Goal: Transaction & Acquisition: Purchase product/service

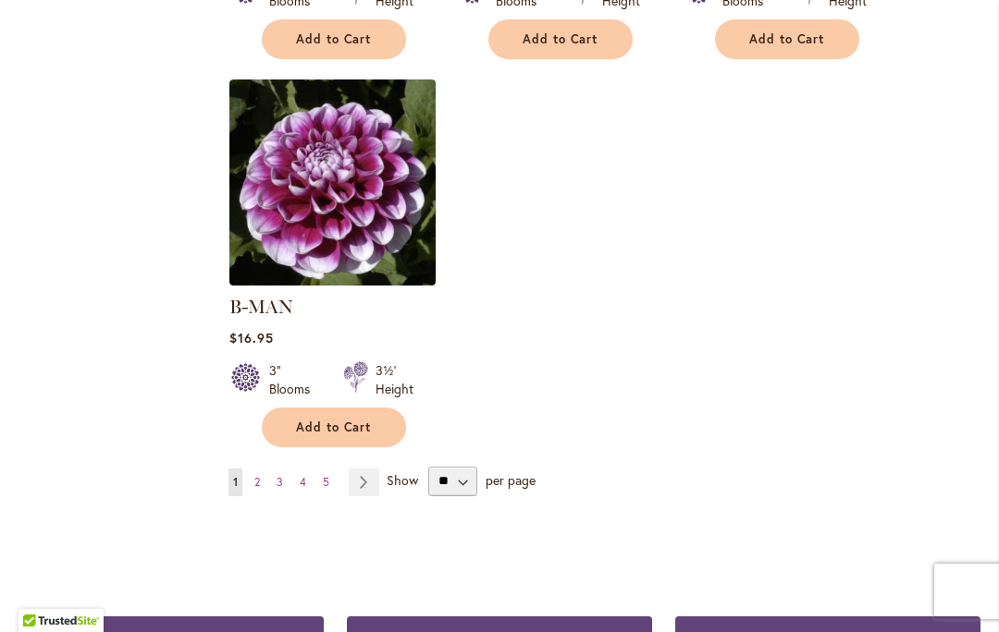
scroll to position [2499, 0]
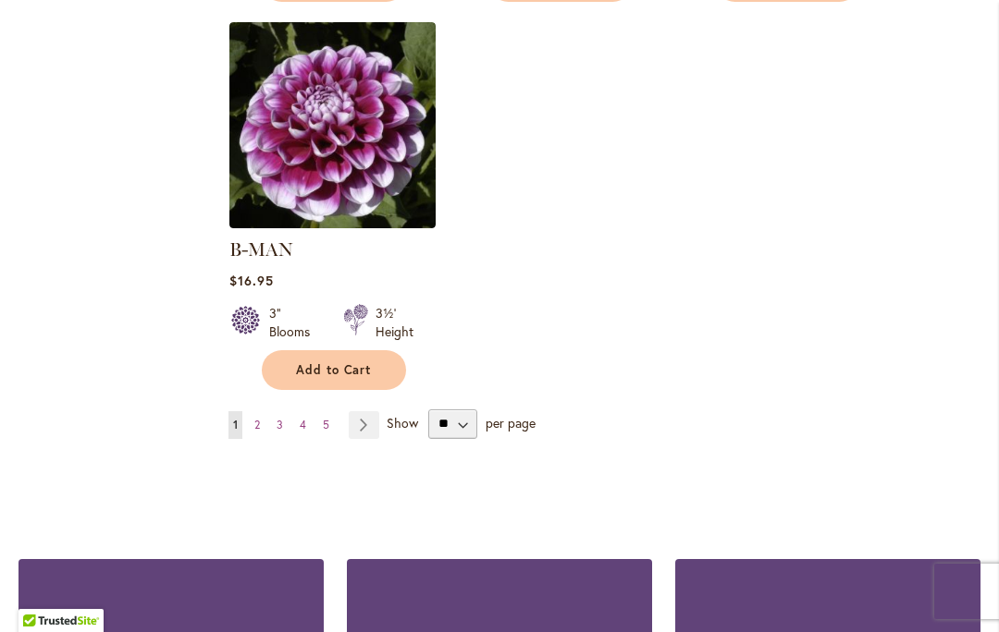
click at [361, 411] on link "Page Next" at bounding box center [364, 425] width 31 height 28
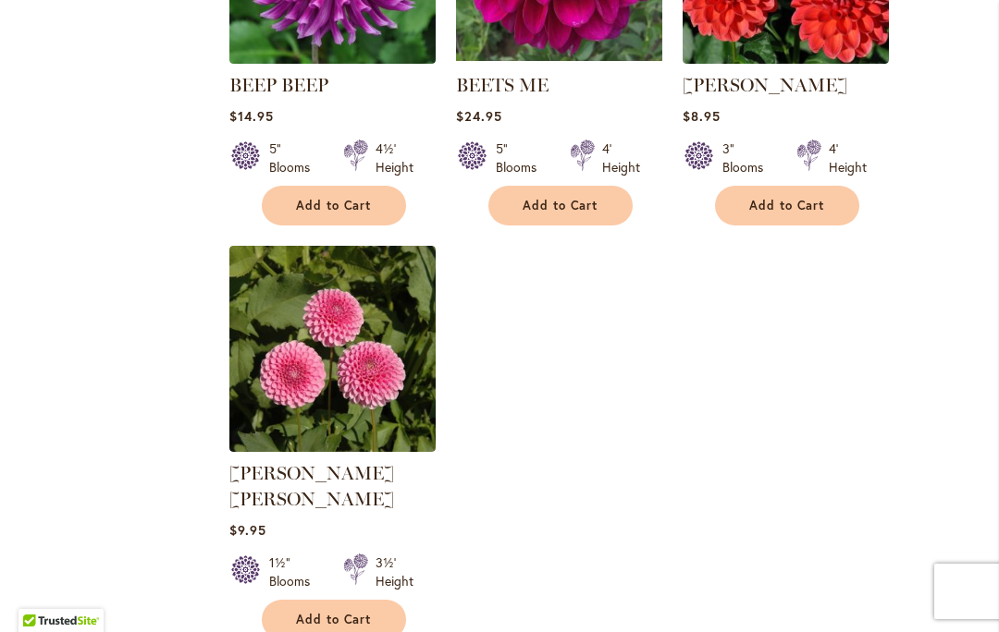
scroll to position [2554, 0]
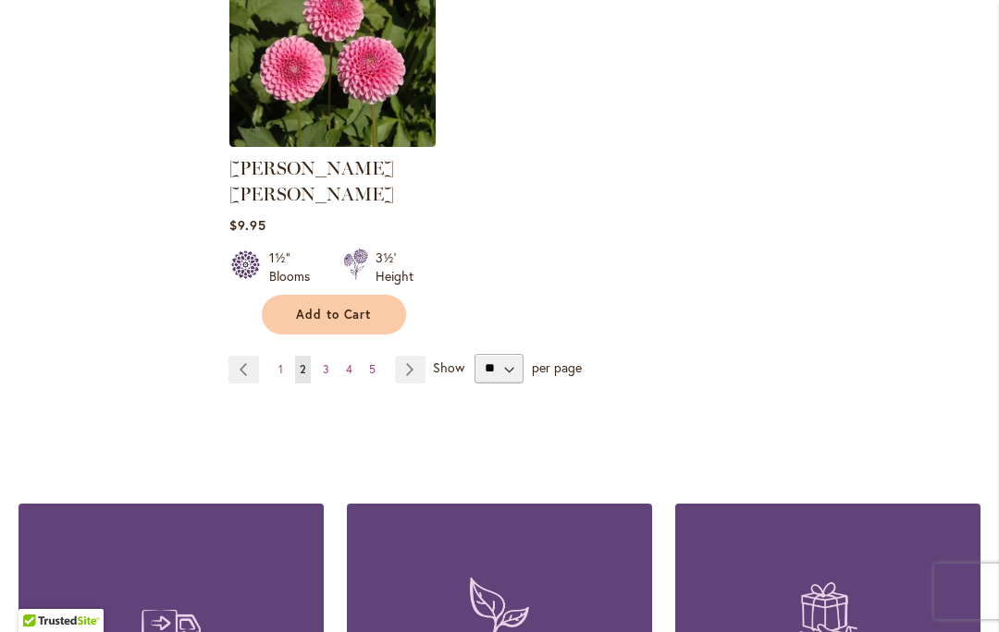
click at [375, 356] on link "Page 5" at bounding box center [372, 370] width 16 height 28
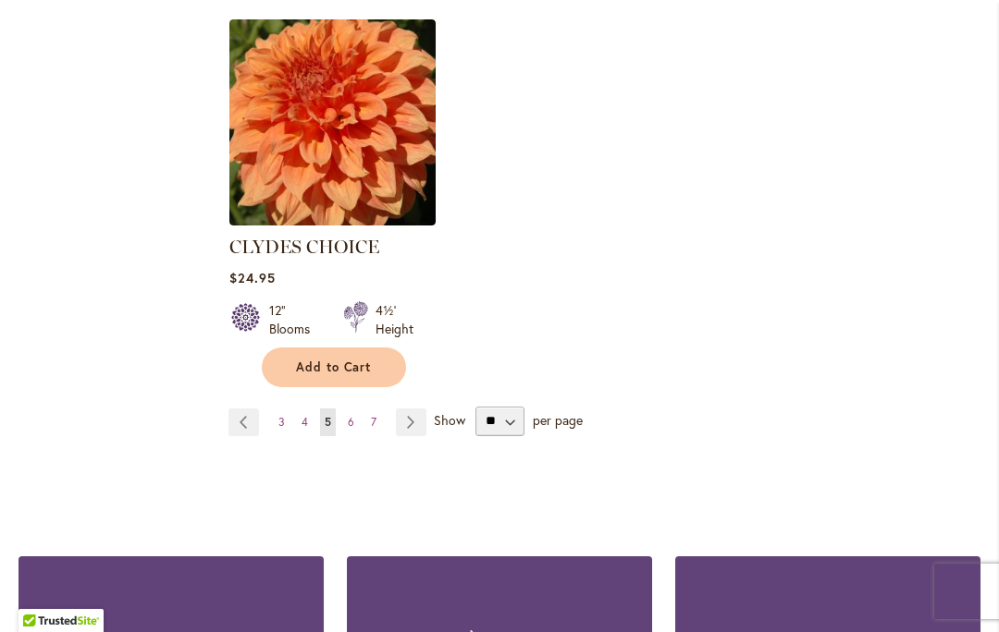
scroll to position [2536, 0]
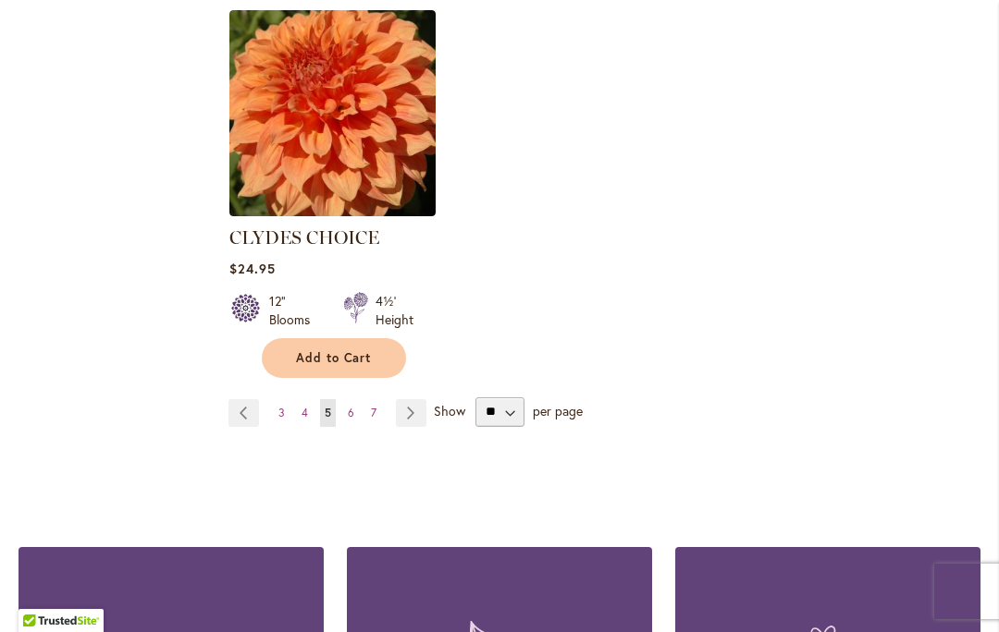
click at [375, 406] on span "7" at bounding box center [374, 413] width 6 height 14
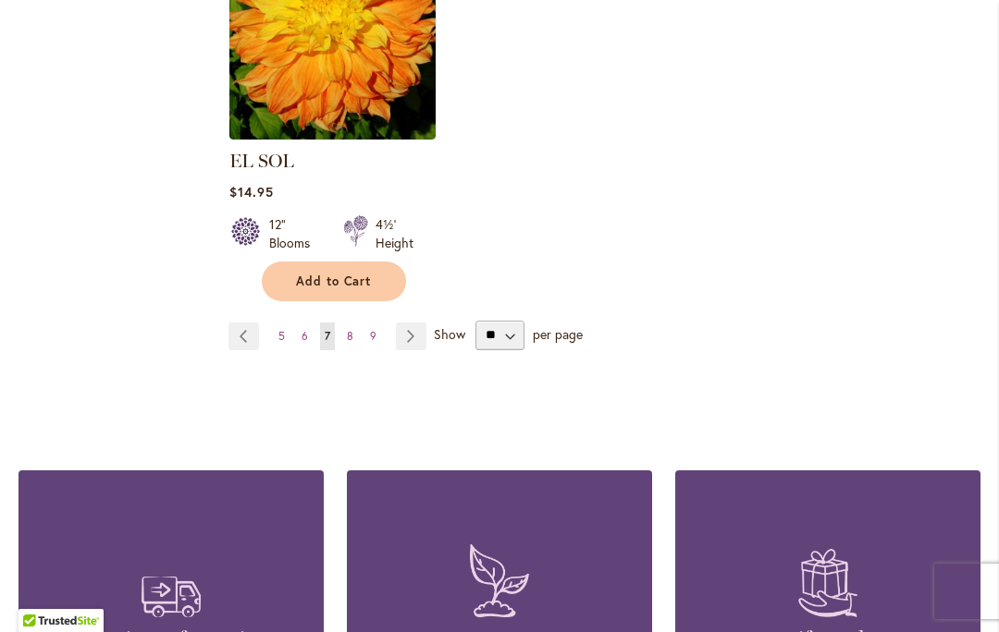
scroll to position [2601, 0]
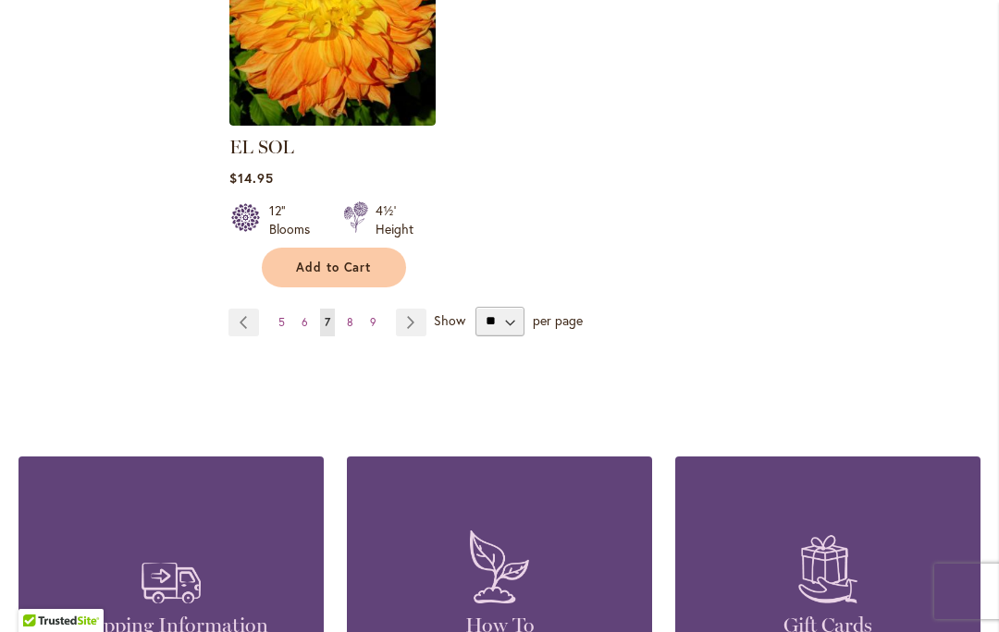
click at [379, 309] on link "Page 9" at bounding box center [373, 323] width 16 height 28
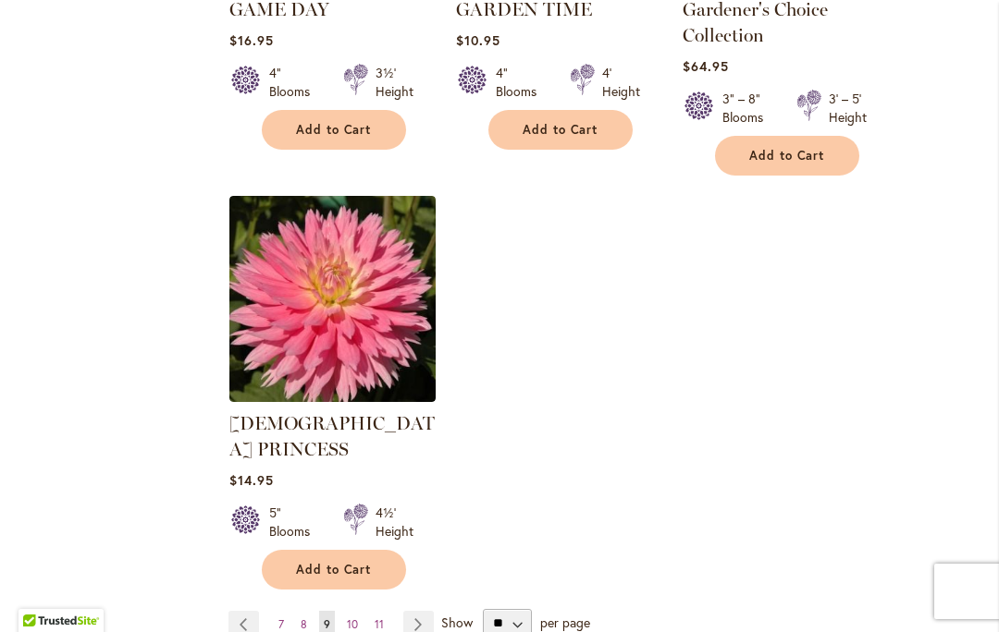
scroll to position [2444, 0]
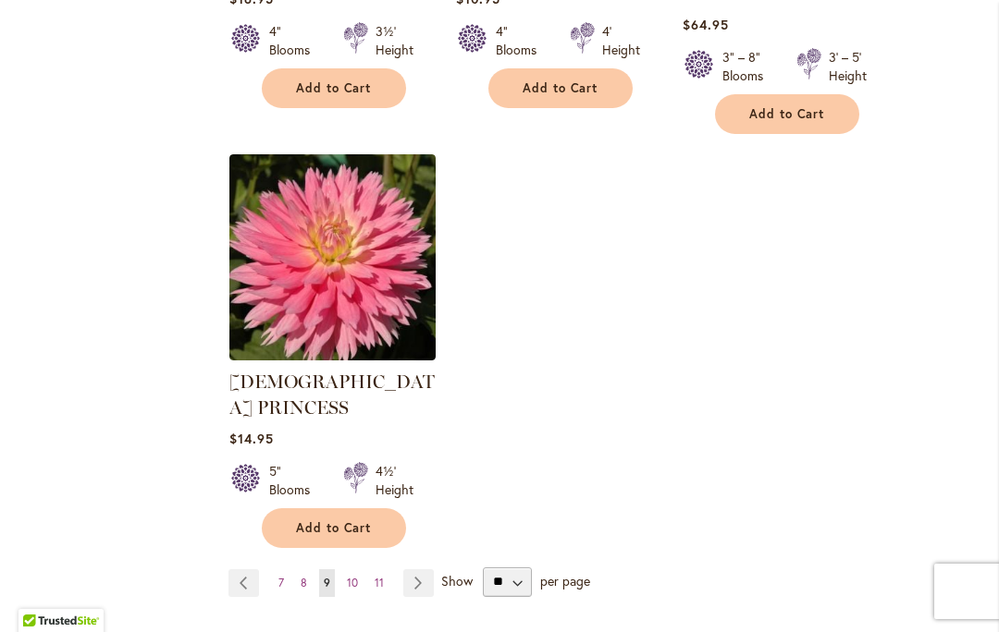
click at [381, 576] on span "11" at bounding box center [379, 583] width 9 height 14
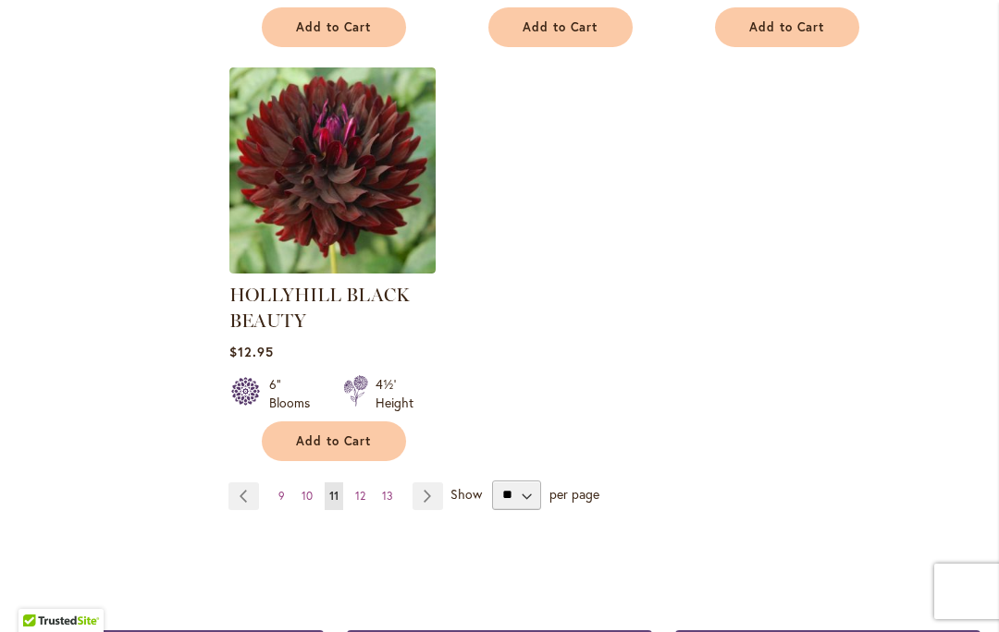
scroll to position [2488, 0]
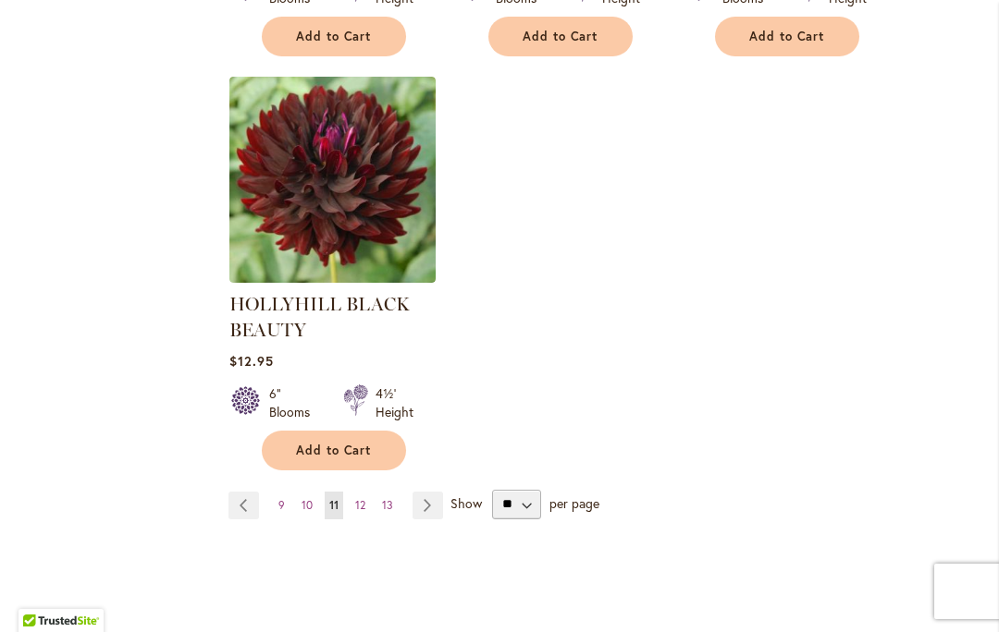
click at [396, 510] on link "Page 13" at bounding box center [387, 506] width 20 height 28
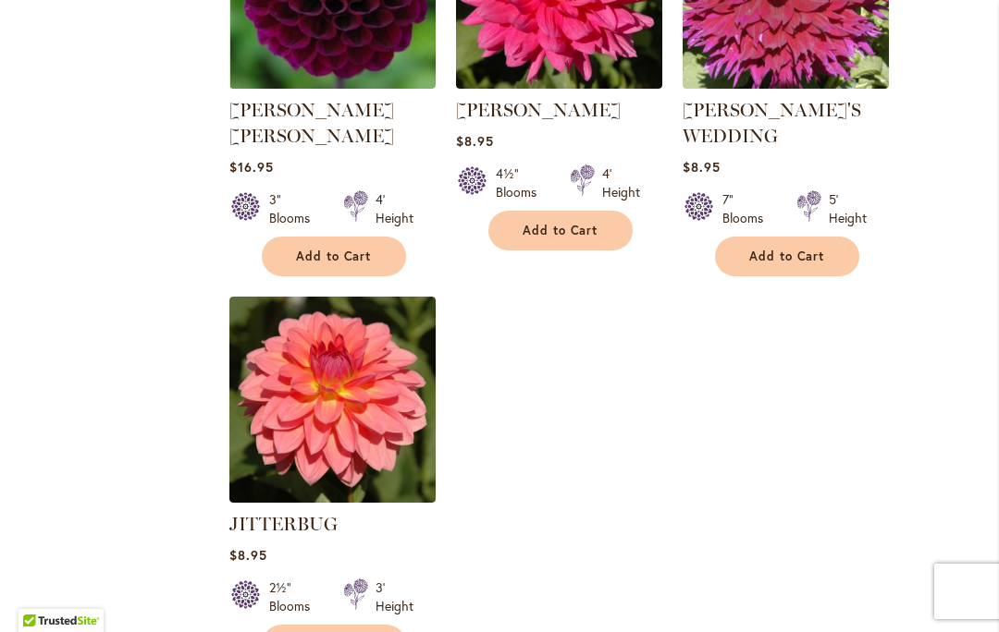
scroll to position [2526, 0]
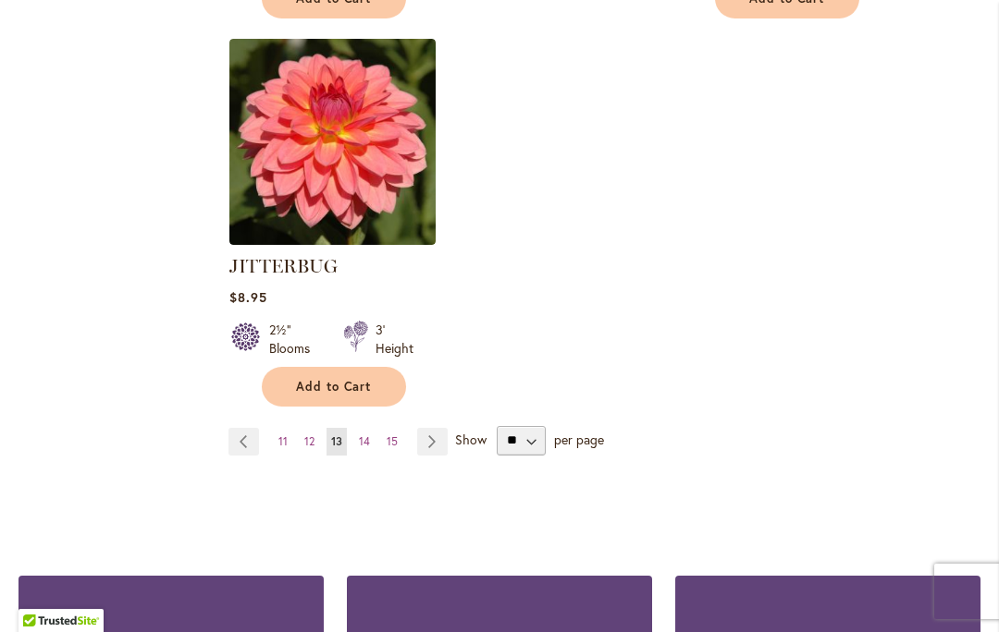
click at [400, 428] on link "Page 15" at bounding box center [392, 442] width 20 height 28
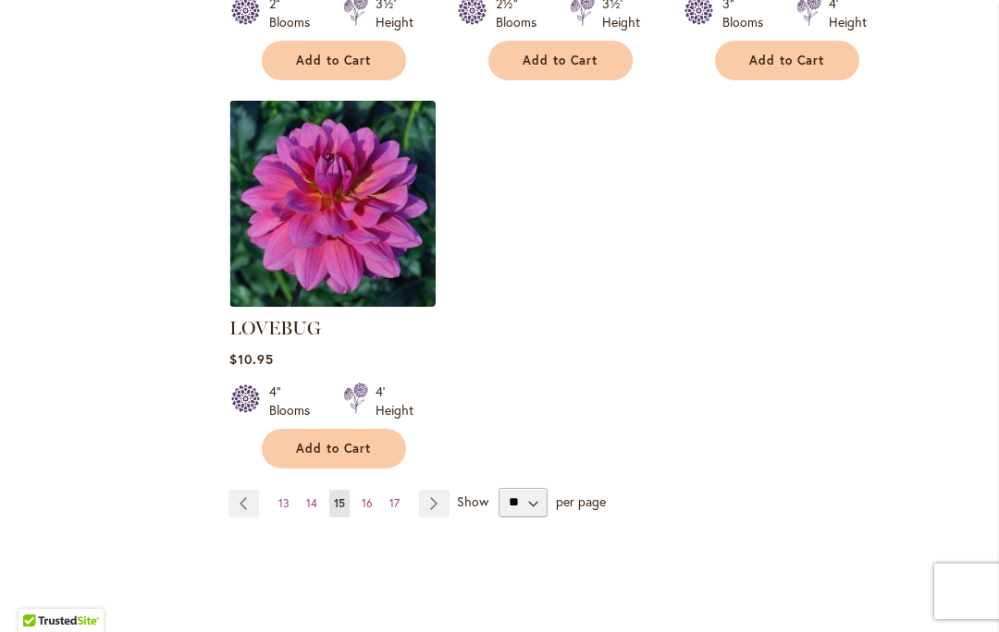
scroll to position [2461, 0]
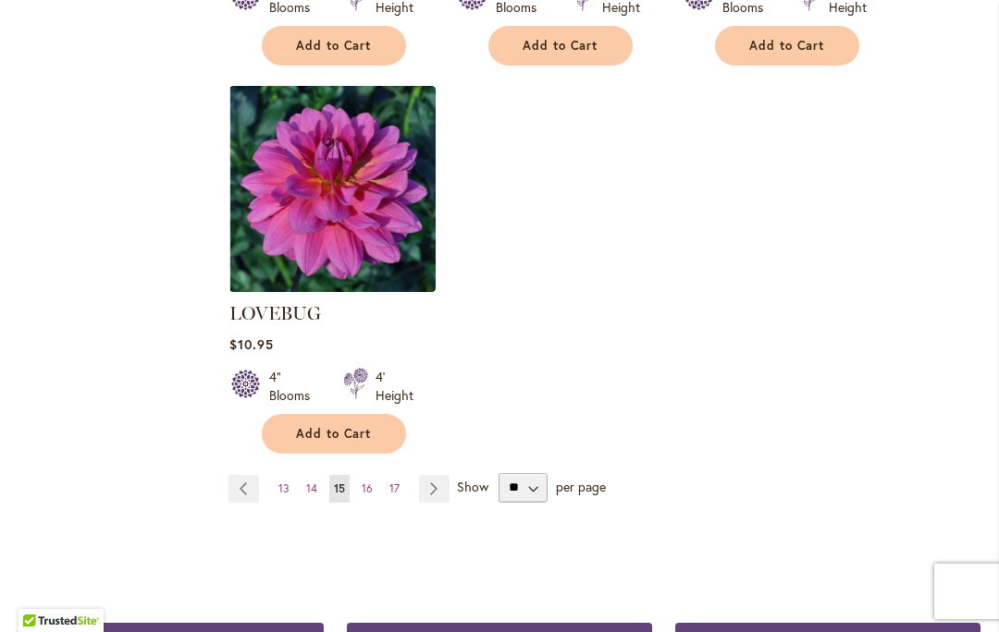
click at [372, 475] on link "Page 16" at bounding box center [367, 489] width 20 height 28
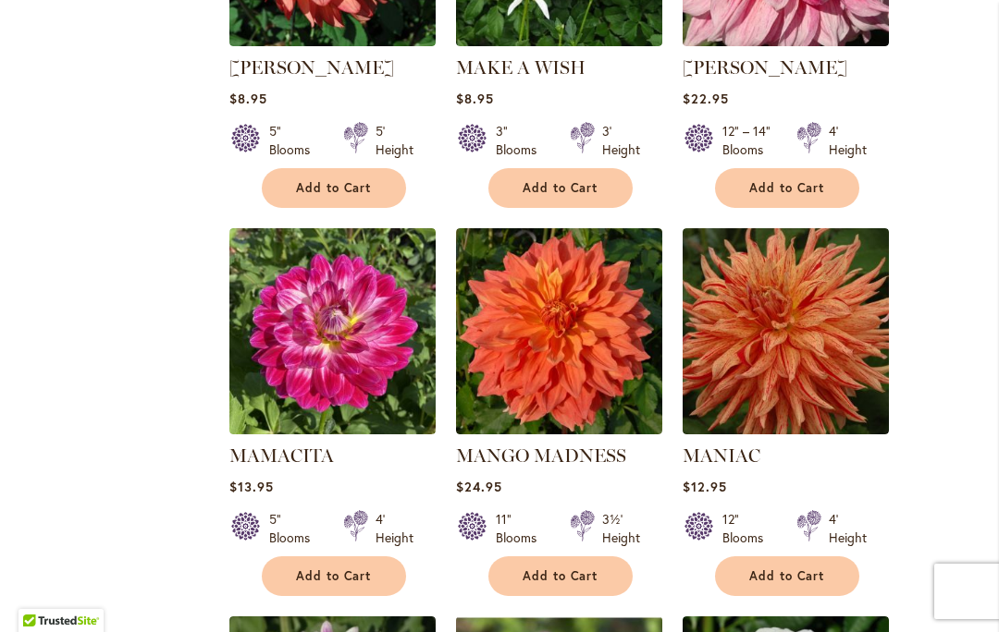
scroll to position [1517, 0]
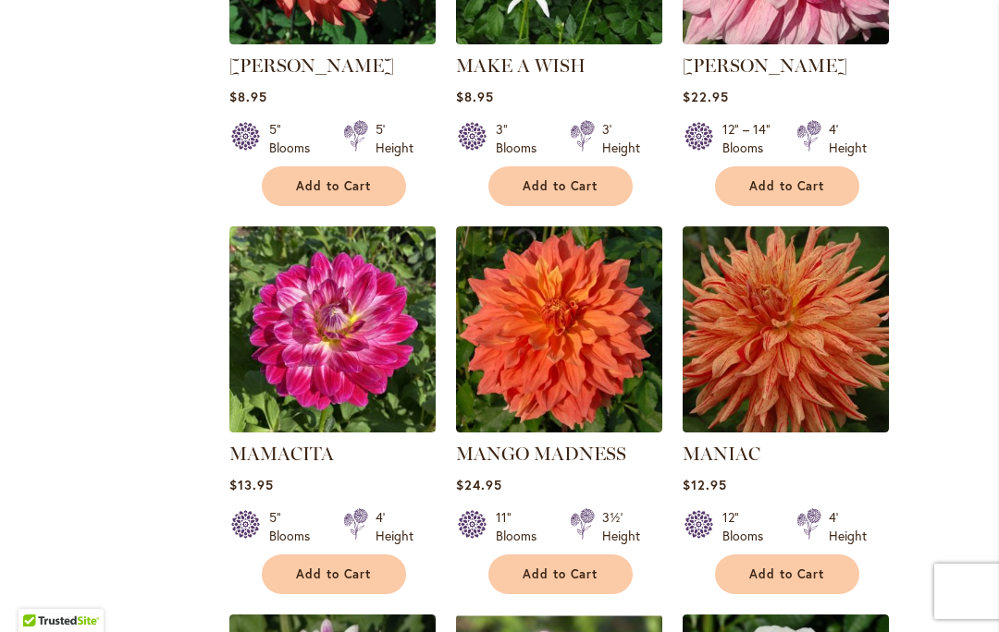
click at [804, 289] on img at bounding box center [785, 330] width 206 height 206
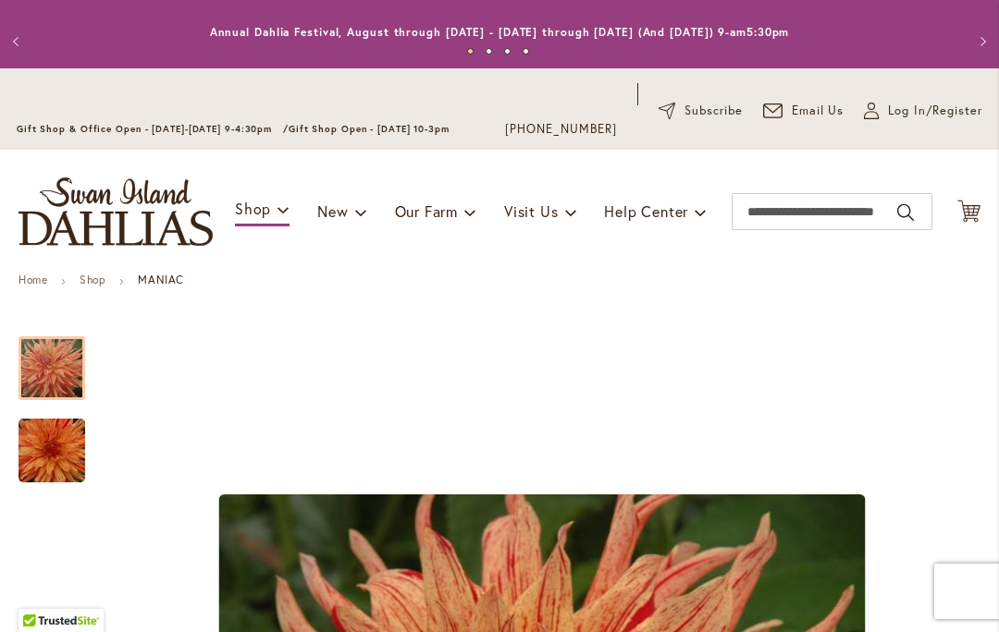
scroll to position [24, 0]
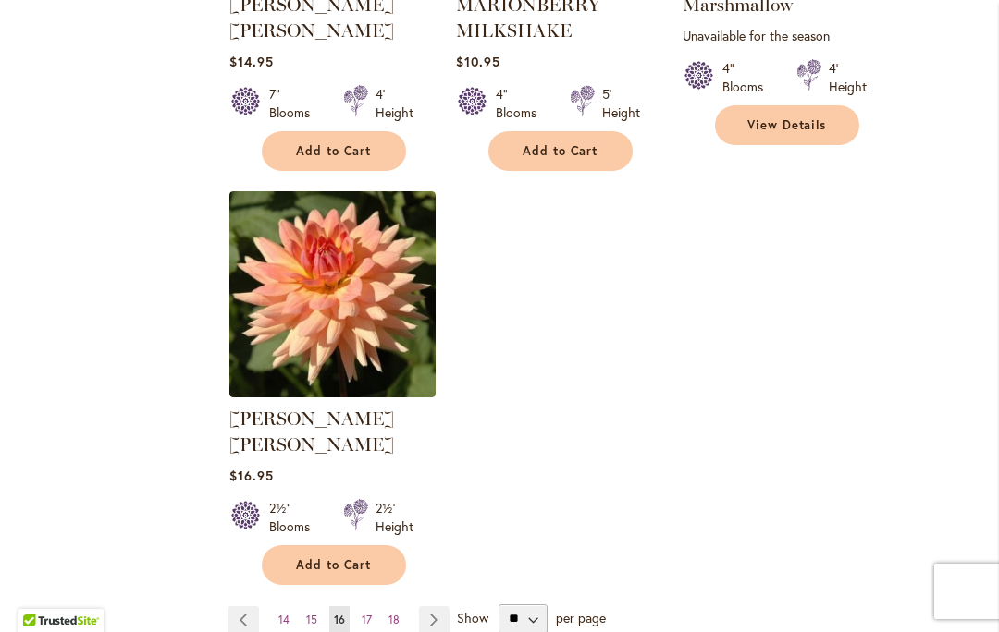
scroll to position [2357, 0]
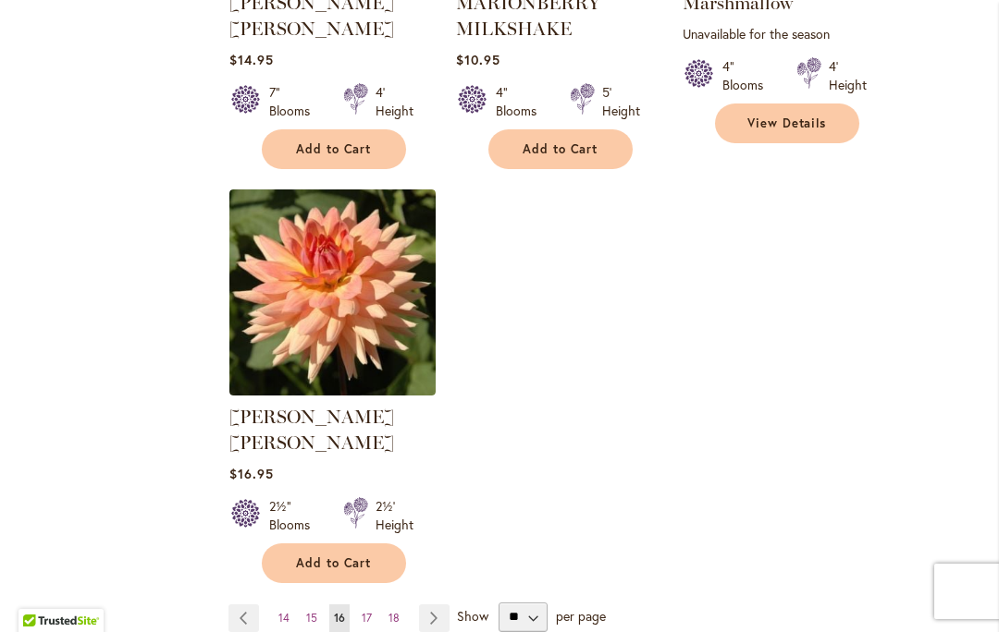
click at [404, 605] on ul "Page Previous Page 14 Page 15 You're currently reading page 16 Page 17 Page 18 …" at bounding box center [342, 619] width 228 height 28
click at [394, 605] on link "Page 18" at bounding box center [394, 619] width 20 height 28
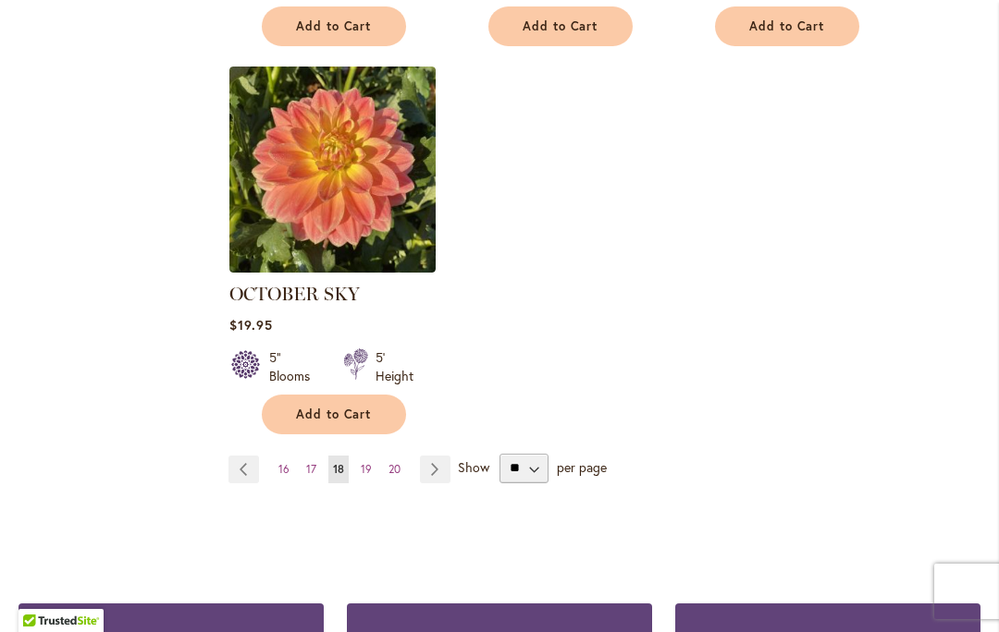
scroll to position [2477, 0]
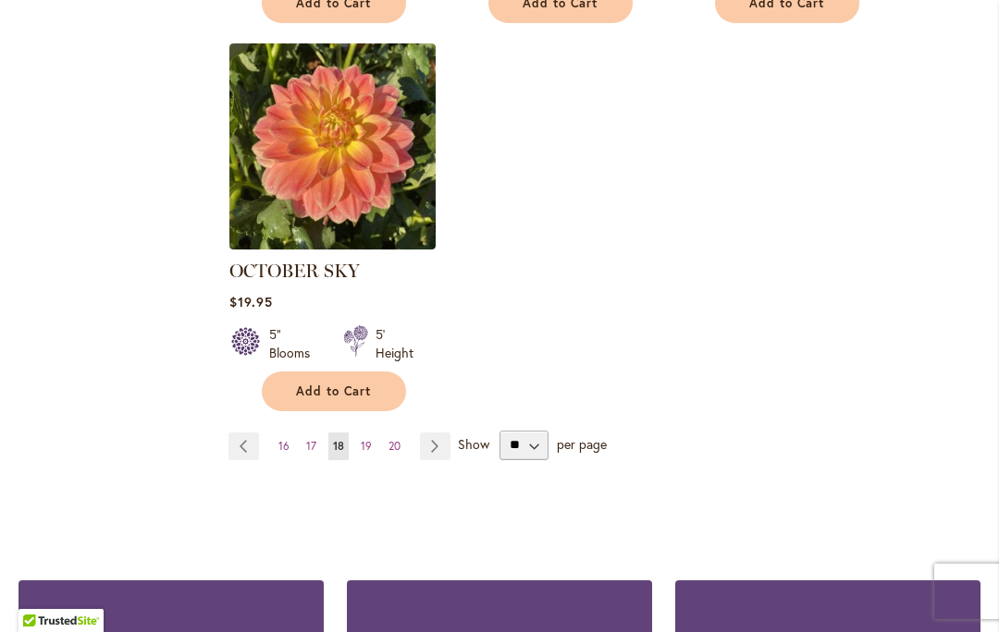
click at [369, 439] on span "19" at bounding box center [366, 446] width 11 height 14
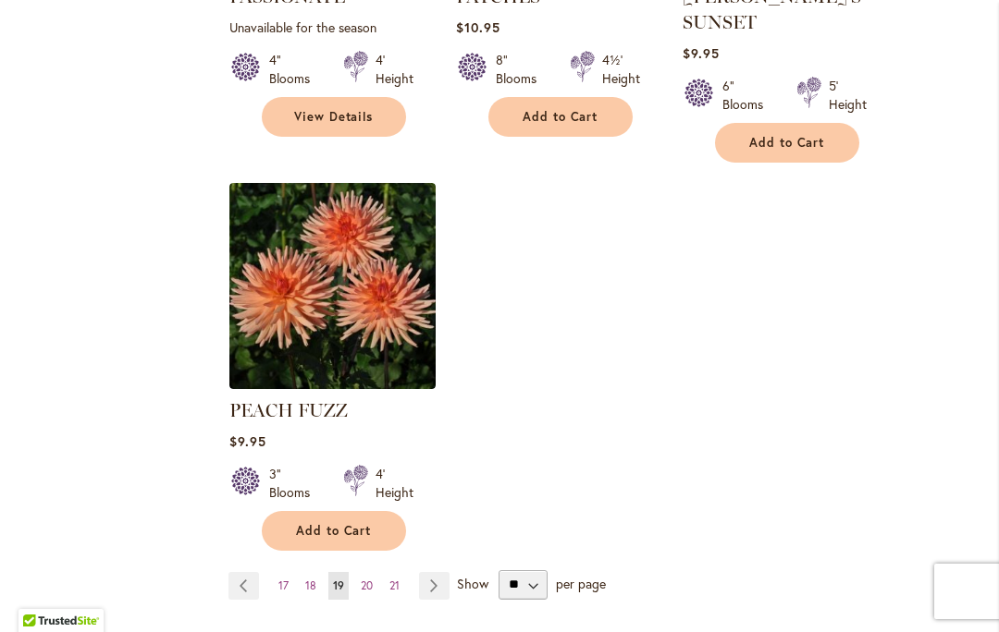
scroll to position [2377, 0]
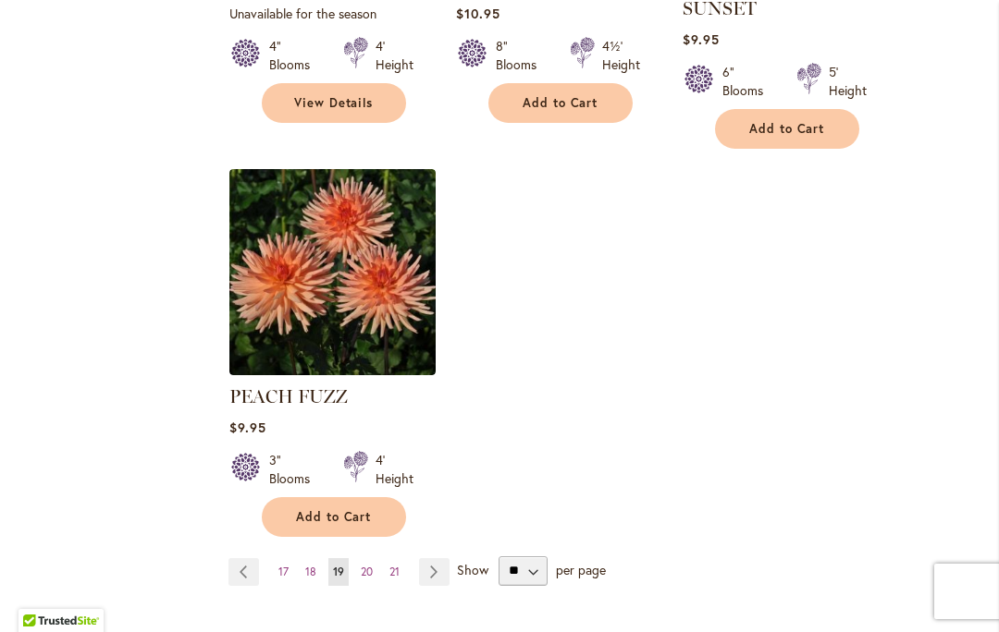
click at [367, 565] on span "20" at bounding box center [367, 572] width 12 height 14
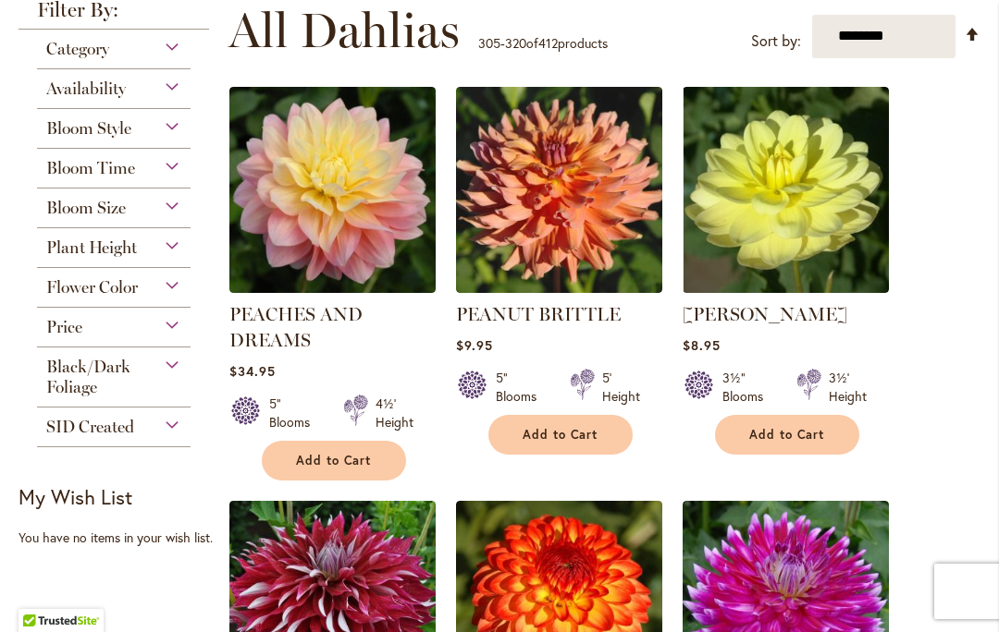
scroll to position [481, 0]
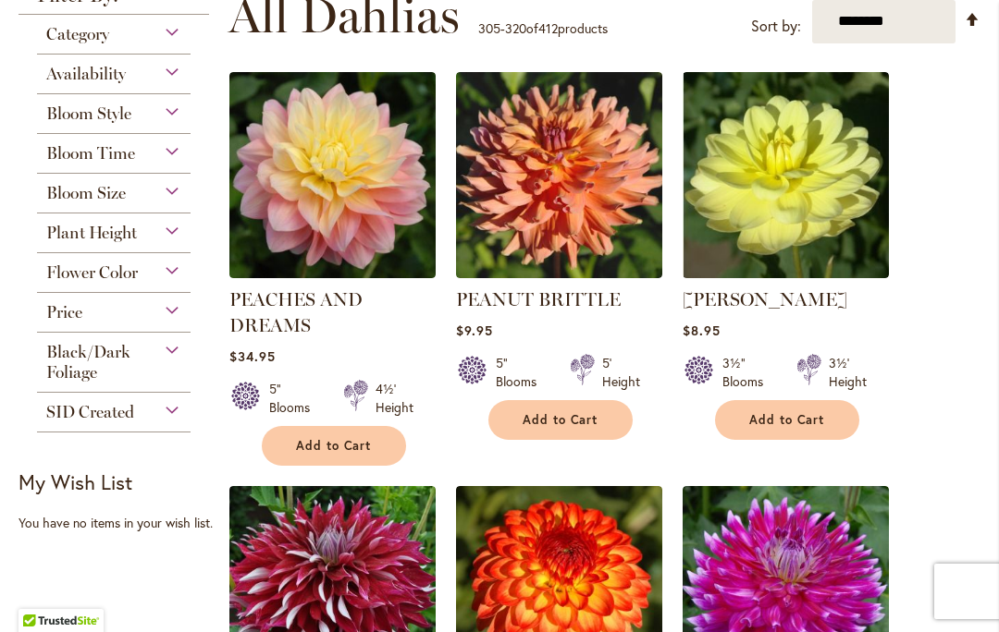
click at [625, 201] on img at bounding box center [559, 175] width 206 height 206
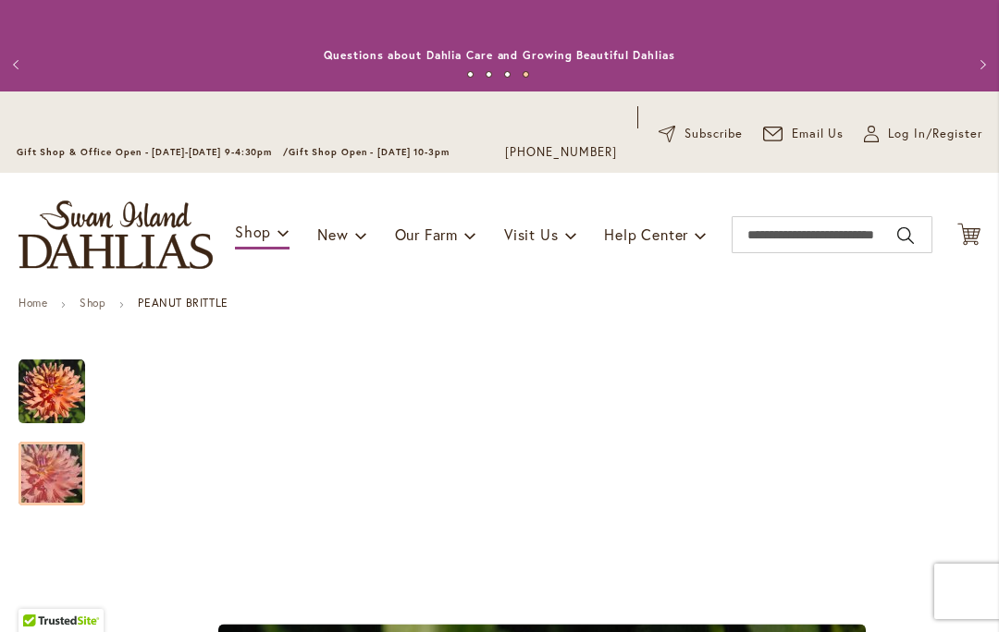
click at [39, 487] on img "PEANUT BRITTLE" at bounding box center [51, 474] width 133 height 89
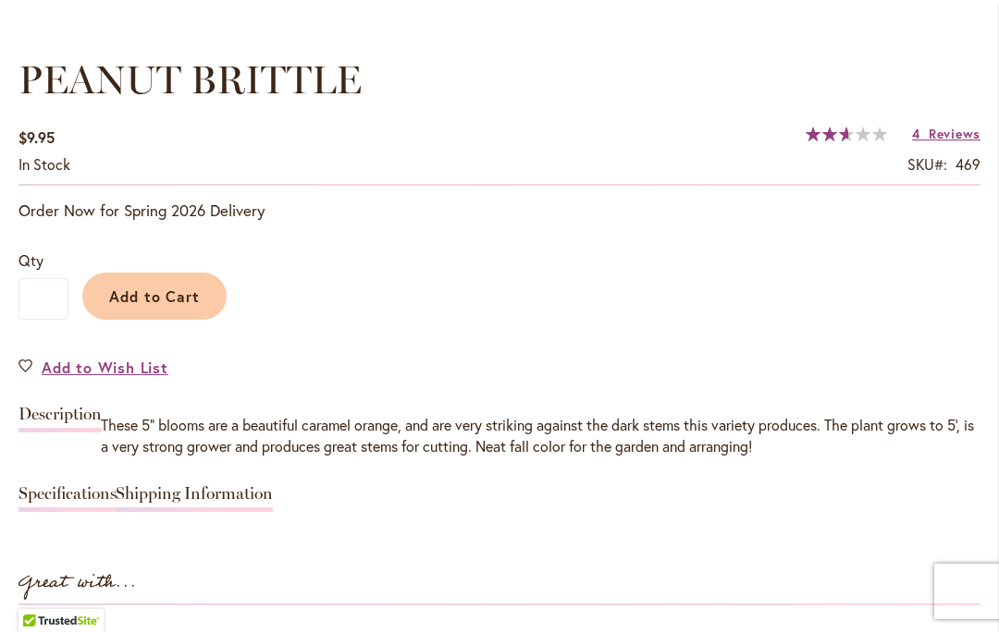
scroll to position [1331, 0]
click at [929, 127] on span "Reviews" at bounding box center [954, 134] width 52 height 18
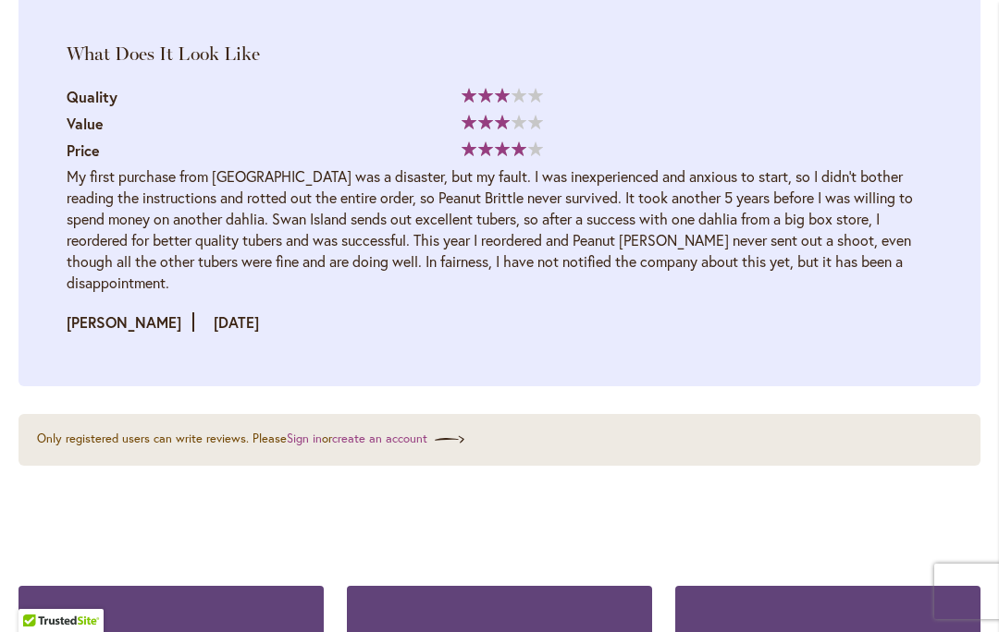
scroll to position [3993, 0]
